Goal: Check status: Check status

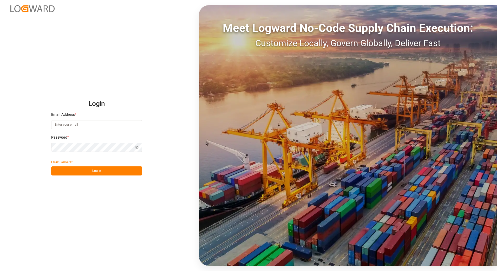
click at [70, 121] on input at bounding box center [96, 124] width 91 height 9
type input "[PERSON_NAME][EMAIL_ADDRESS][PERSON_NAME][DOMAIN_NAME]"
click at [85, 169] on button "Log In" at bounding box center [96, 171] width 91 height 9
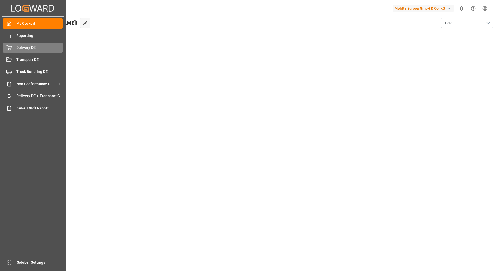
click at [10, 48] on icon at bounding box center [8, 47] width 5 height 5
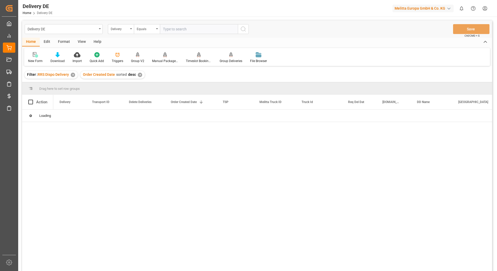
click at [178, 30] on input "text" at bounding box center [199, 29] width 78 height 10
type input "92568186"
click at [196, 75] on div "✕" at bounding box center [198, 75] width 4 height 4
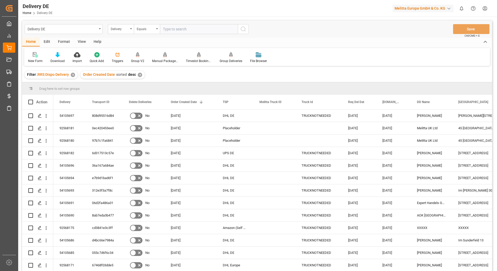
click at [189, 27] on input "text" at bounding box center [199, 29] width 78 height 10
type input "92568186"
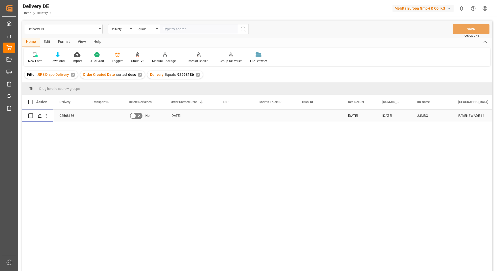
click at [32, 116] on input "Press Space to toggle row selection (unchecked)" at bounding box center [30, 116] width 5 height 5
checkbox input "true"
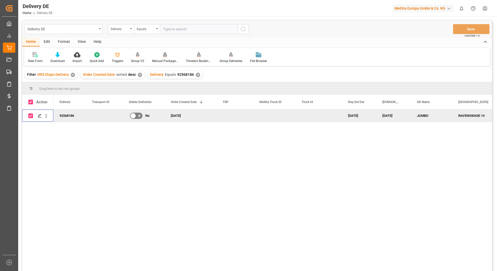
click at [160, 59] on div "Manual Package TypeDetermination" at bounding box center [165, 61] width 26 height 5
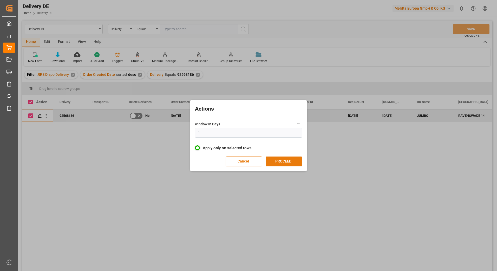
click at [282, 162] on button "PROCEED" at bounding box center [284, 162] width 36 height 10
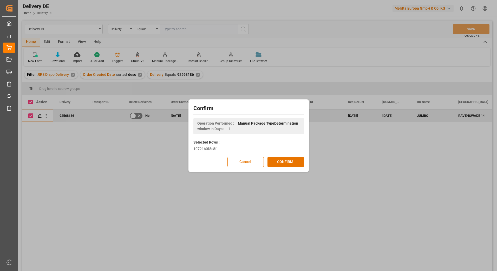
click at [282, 162] on button "CONFIRM" at bounding box center [285, 162] width 36 height 10
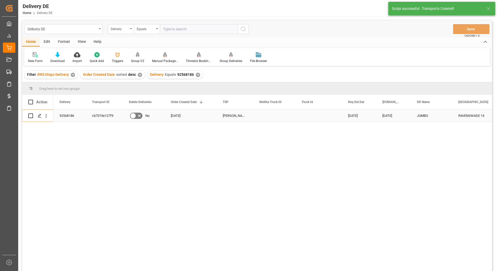
click at [63, 117] on div "92568186" at bounding box center [69, 116] width 32 height 12
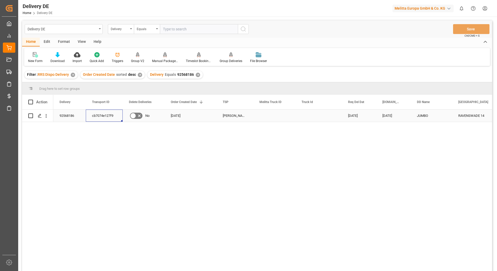
click at [104, 115] on div "cb7074e127f9" at bounding box center [104, 116] width 37 height 12
click at [182, 30] on input "text" at bounding box center [199, 29] width 78 height 10
type input "92567920"
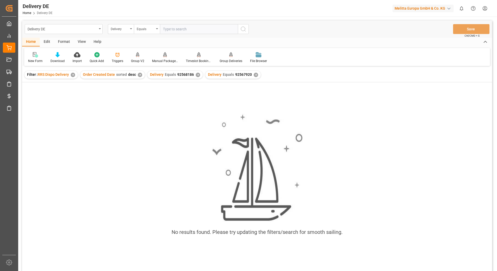
click at [254, 74] on div "✕" at bounding box center [256, 75] width 4 height 4
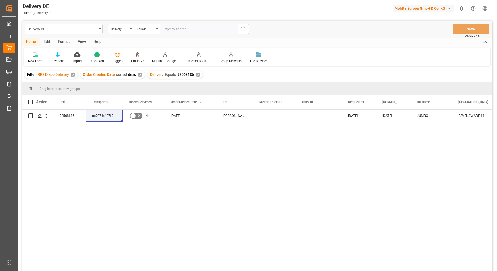
click at [196, 76] on div "✕" at bounding box center [198, 75] width 4 height 4
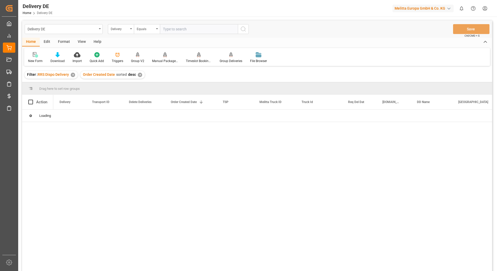
click at [177, 30] on input "text" at bounding box center [199, 29] width 78 height 10
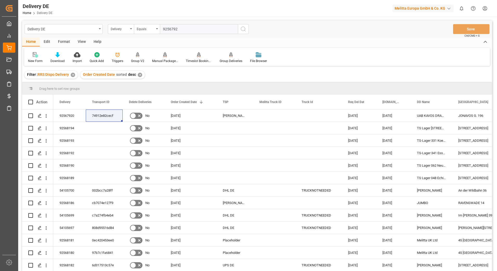
type input "92567920"
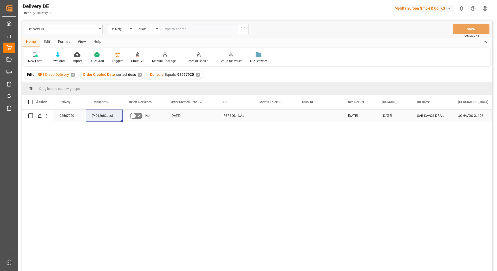
click at [64, 115] on div "92567920" at bounding box center [69, 116] width 32 height 12
click at [197, 74] on div "✕" at bounding box center [198, 75] width 4 height 4
